Goal: Use online tool/utility: Utilize a website feature to perform a specific function

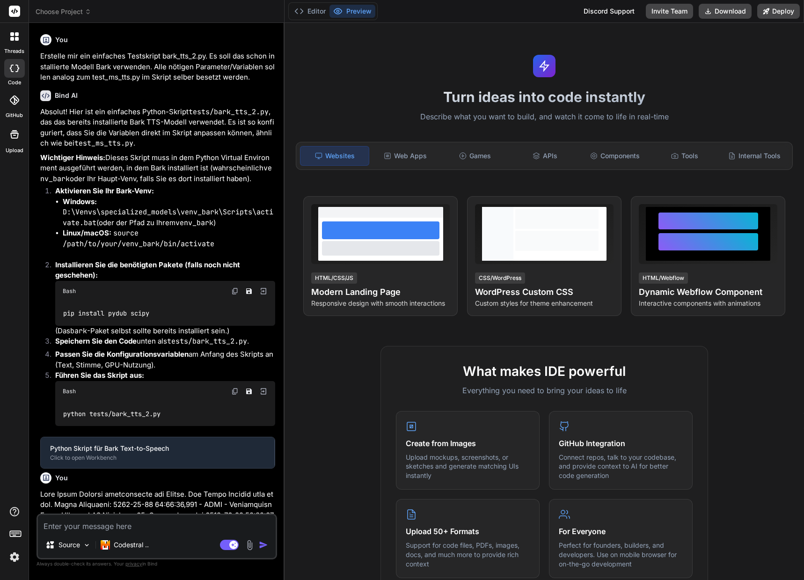
type textarea "x"
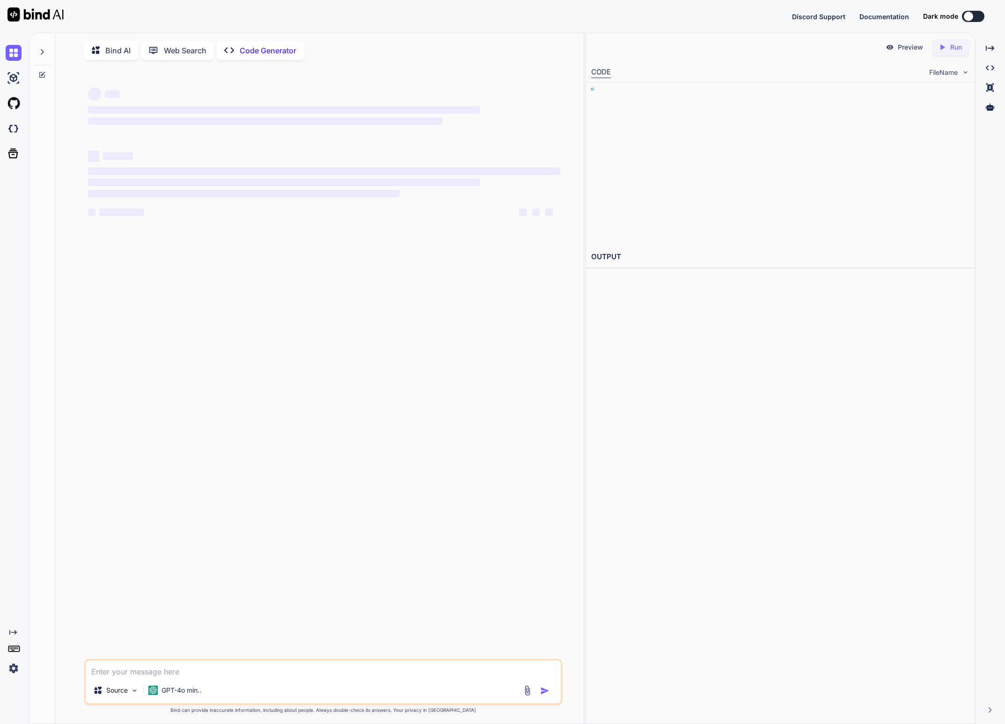
type textarea "x"
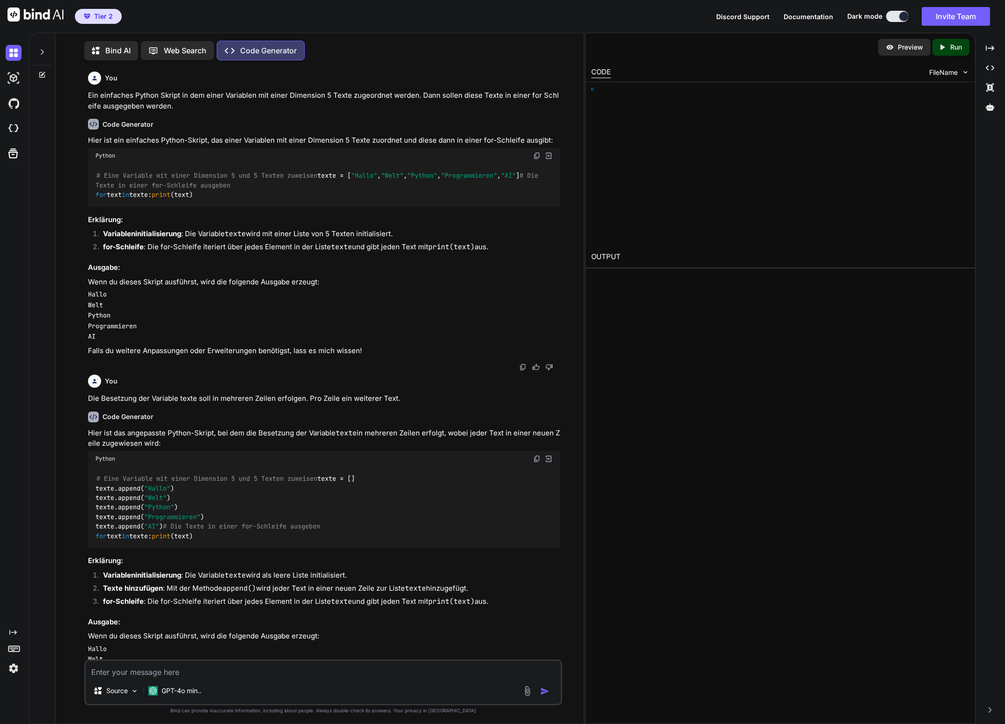
type textarea "x"
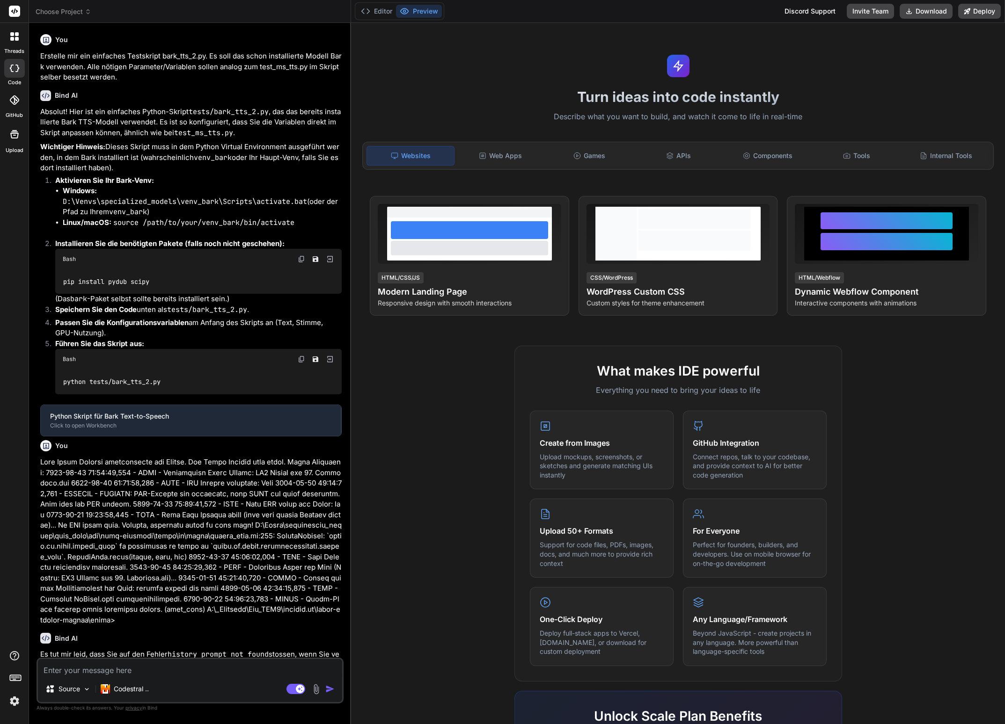
type textarea "x"
